Goal: Find specific fact: Find specific fact

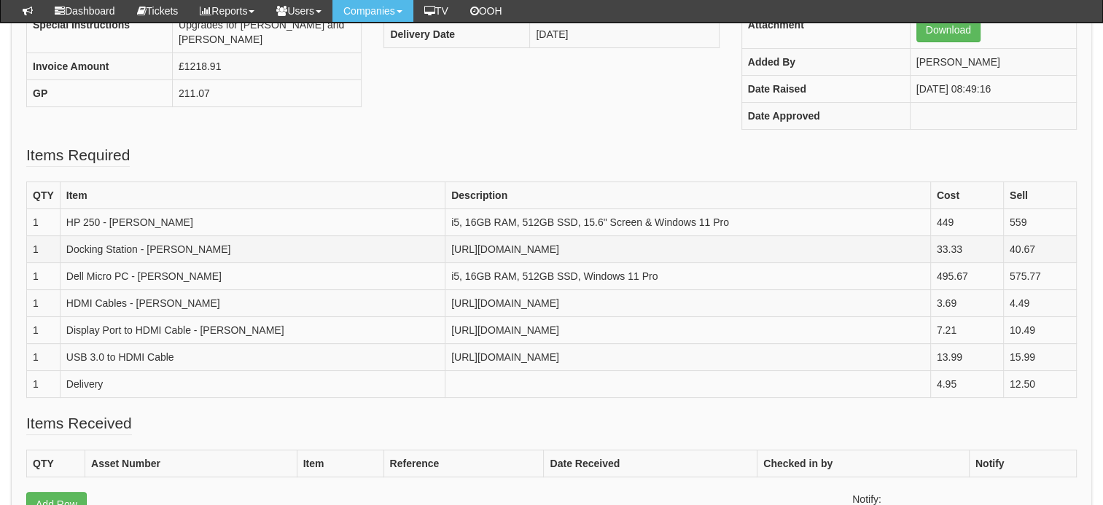
scroll to position [365, 0]
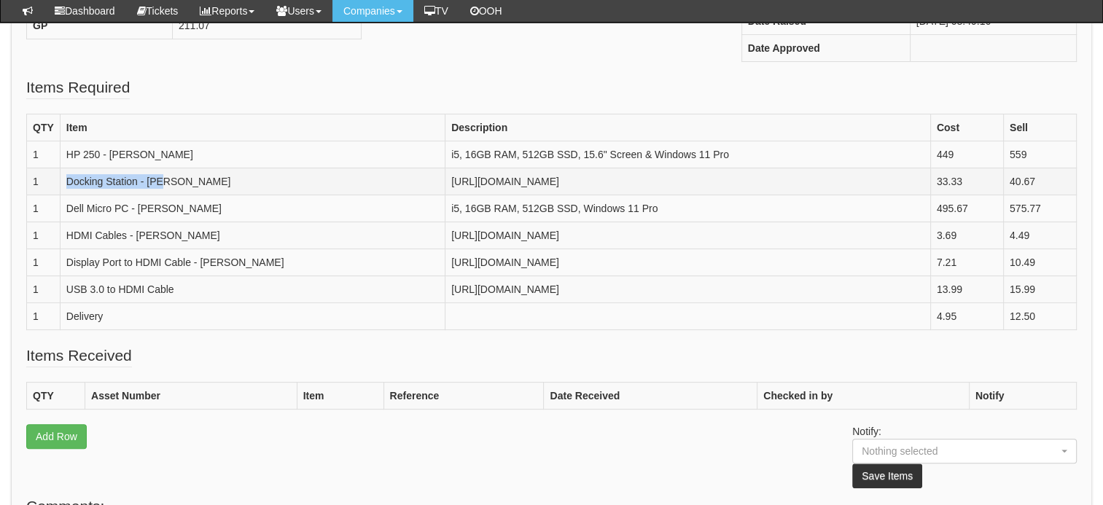
drag, startPoint x: 93, startPoint y: 224, endPoint x: 61, endPoint y: 182, distance: 53.1
click at [61, 182] on td "Docking Station - [PERSON_NAME]" at bounding box center [252, 181] width 385 height 27
drag, startPoint x: 61, startPoint y: 182, endPoint x: 169, endPoint y: 216, distance: 113.9
click at [446, 195] on td "[URL][DOMAIN_NAME]" at bounding box center [689, 181] width 486 height 27
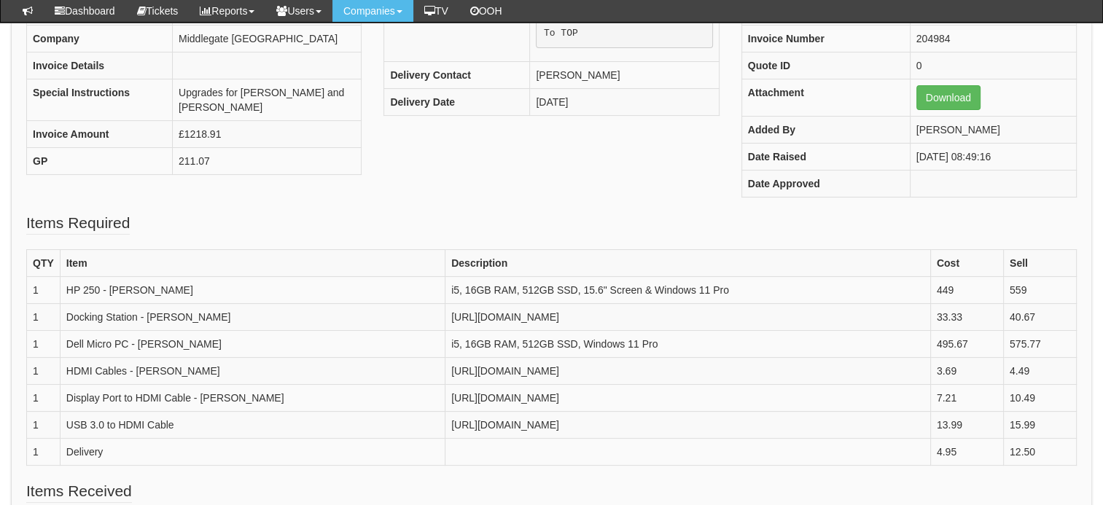
scroll to position [146, 0]
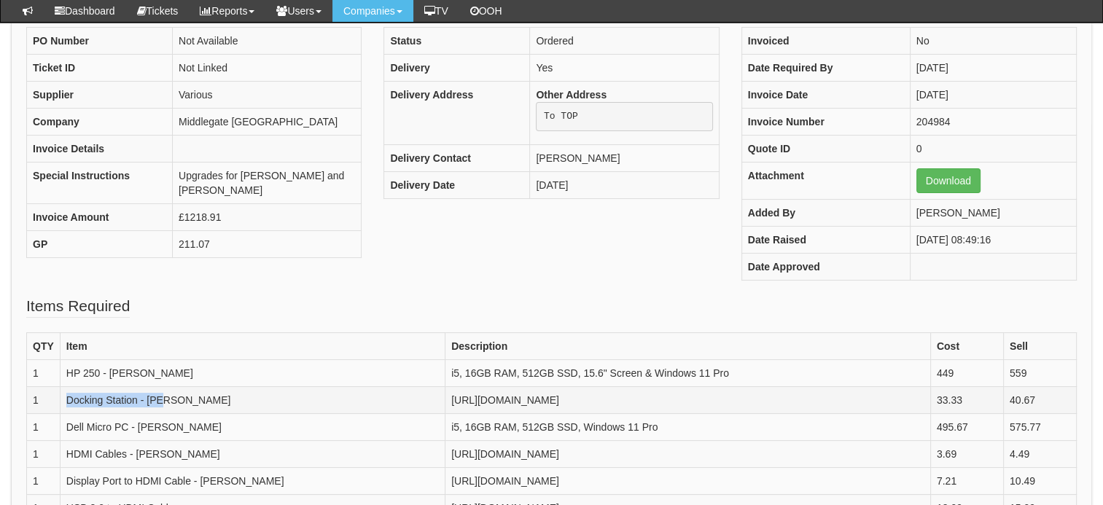
drag, startPoint x: 98, startPoint y: 443, endPoint x: 61, endPoint y: 414, distance: 46.7
click at [61, 414] on td "Docking Station - [PERSON_NAME]" at bounding box center [252, 400] width 385 height 27
copy td "Docking Station - [PERSON_NAME]"
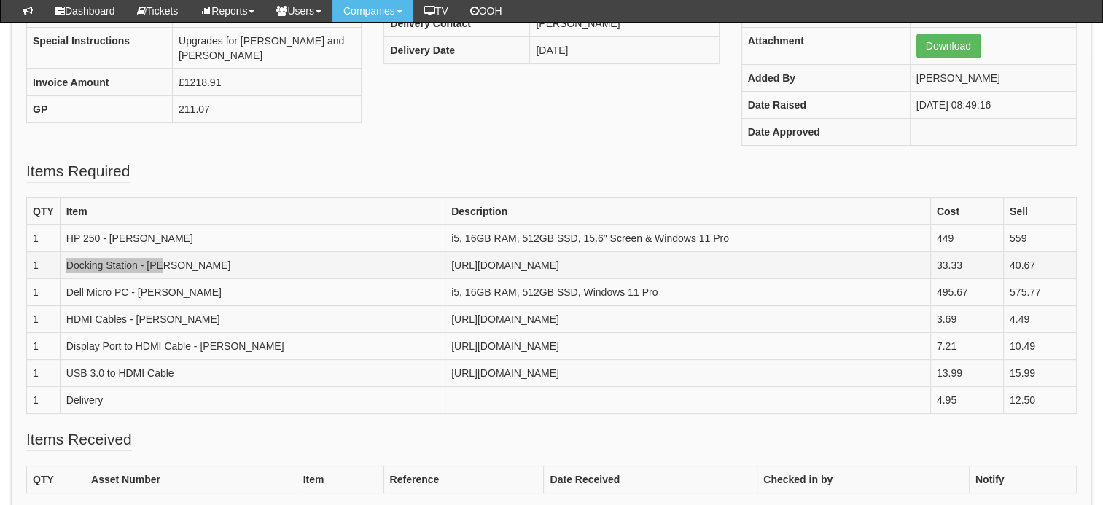
scroll to position [365, 0]
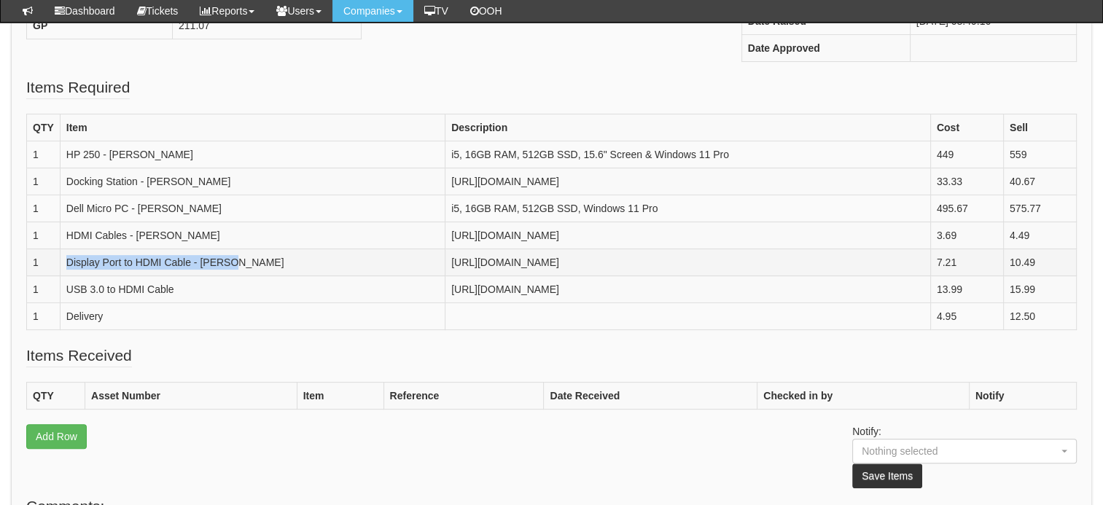
drag, startPoint x: 105, startPoint y: 438, endPoint x: 64, endPoint y: 372, distance: 77.3
click at [64, 276] on td "Display Port to HDMI Cable - [PERSON_NAME]" at bounding box center [252, 262] width 385 height 27
copy td "Display Port to HDMI Cable - [PERSON_NAME]"
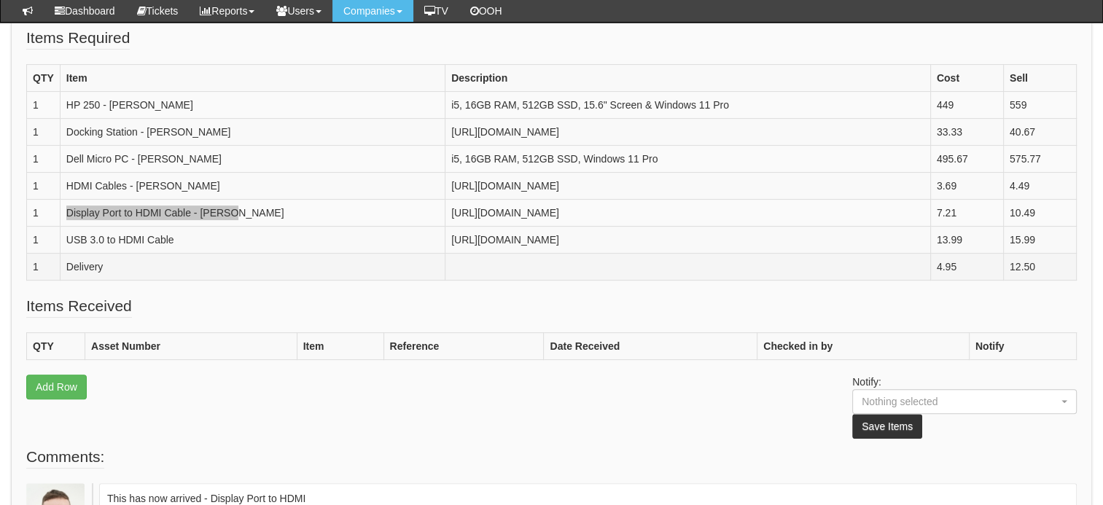
scroll to position [438, 0]
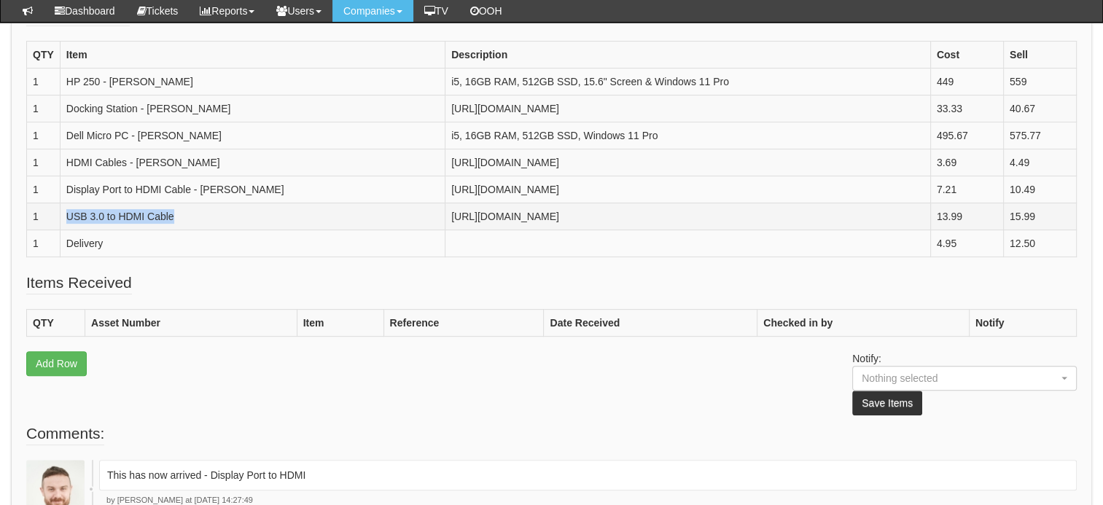
drag, startPoint x: 103, startPoint y: 422, endPoint x: 69, endPoint y: 391, distance: 46.5
click at [69, 230] on td "USB 3.0 to HDMI Cable" at bounding box center [252, 216] width 385 height 27
copy td "USB 3.0 to HDMI Cable"
